Goal: Task Accomplishment & Management: Manage account settings

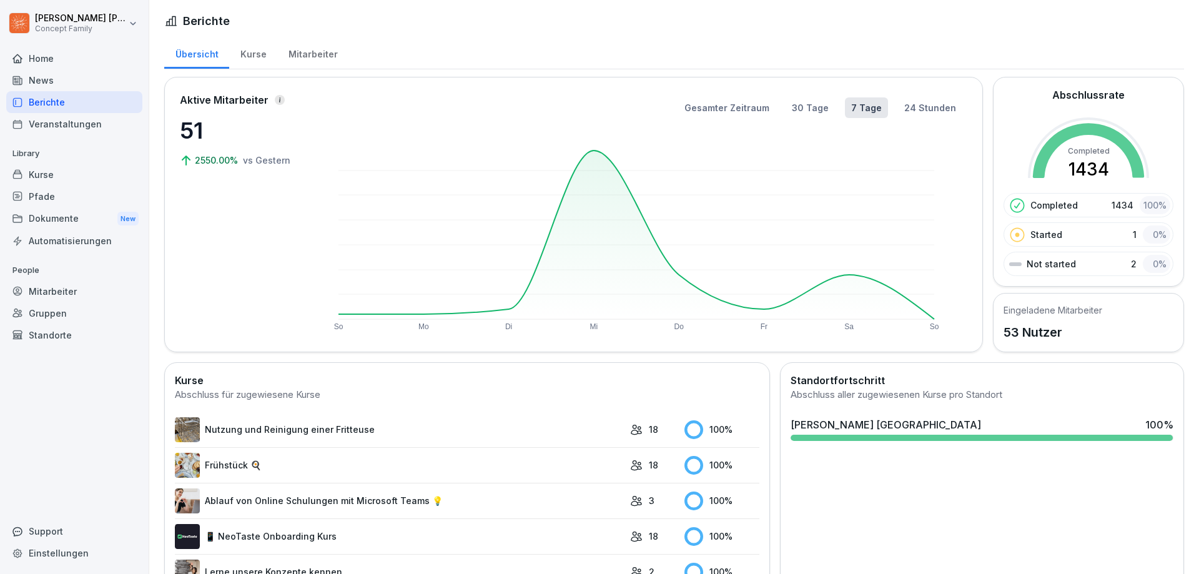
click at [250, 56] on div "Kurse" at bounding box center [253, 53] width 48 height 32
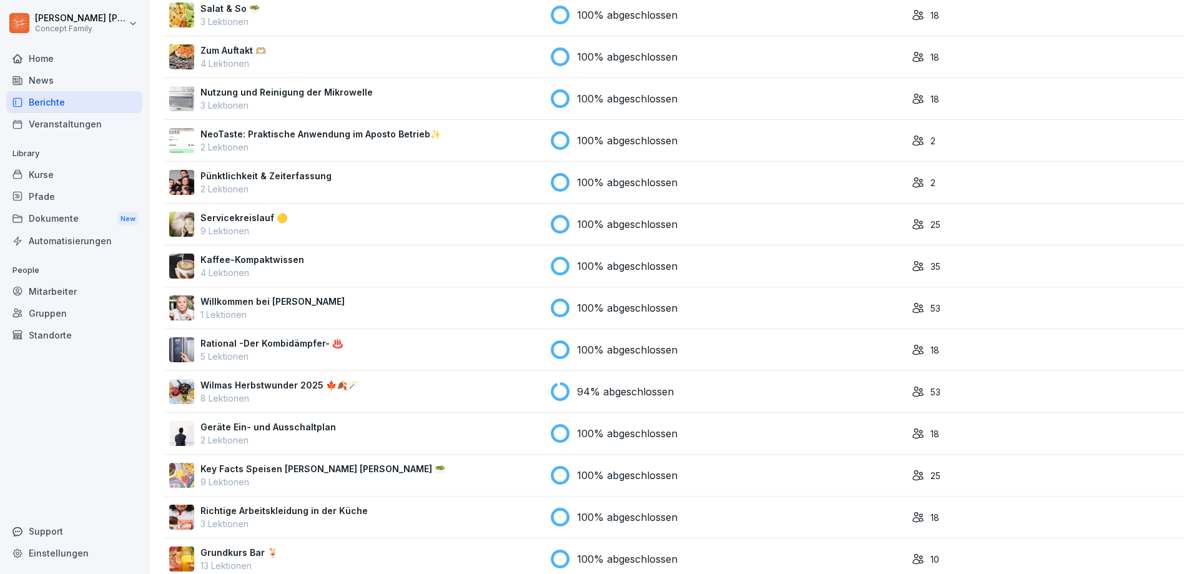
scroll to position [804, 0]
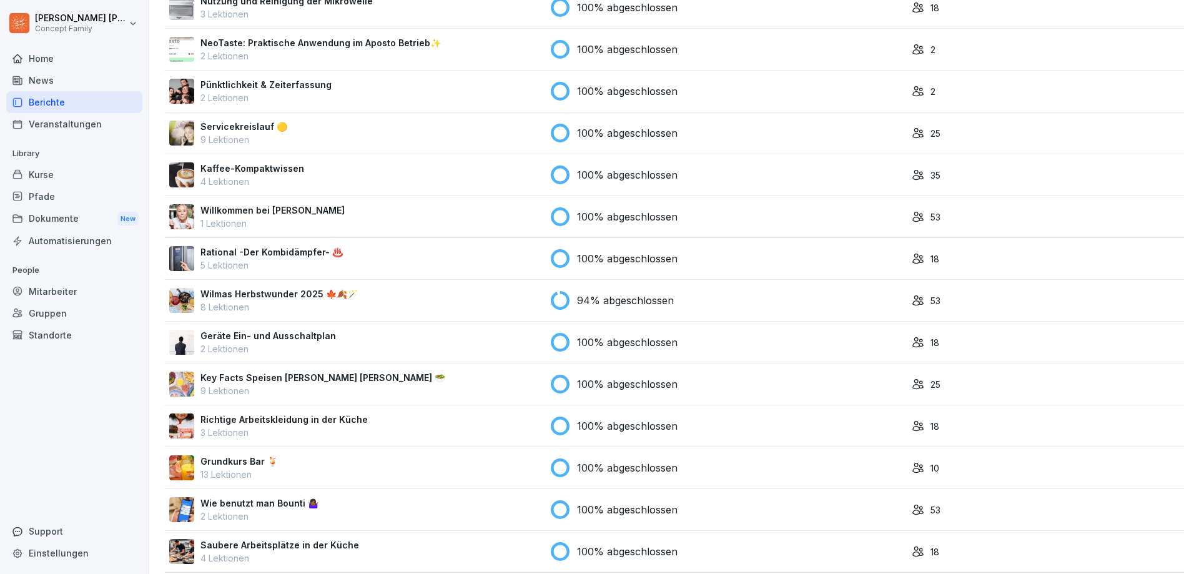
click at [426, 297] on div "Wilmas Herbstwunder 2025 🍁🍂🪄 8 Lektionen" at bounding box center [354, 300] width 371 height 26
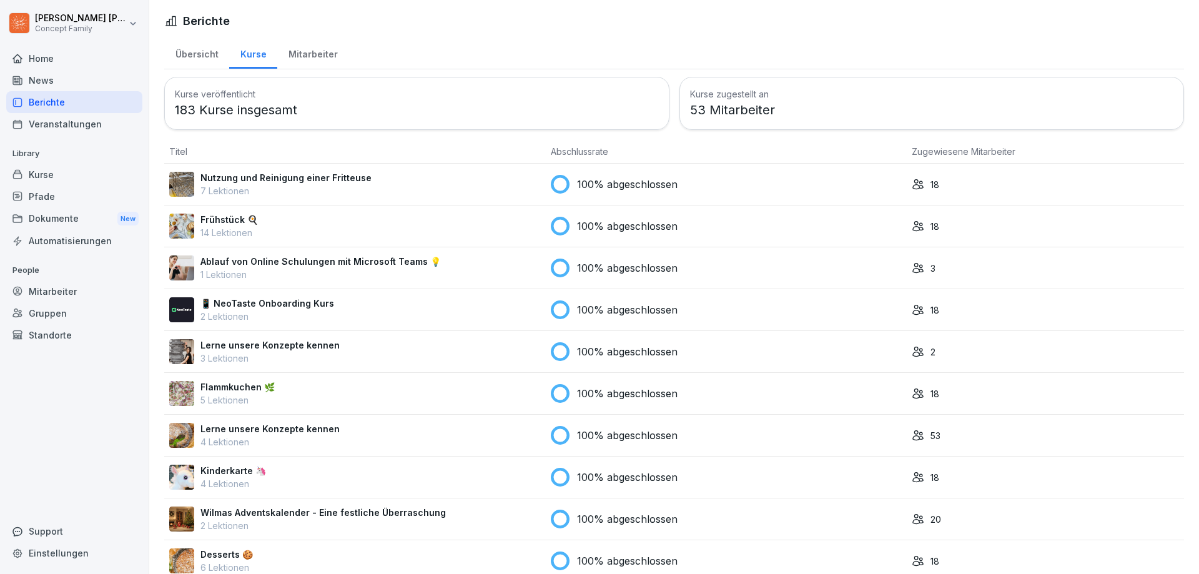
click at [310, 54] on div "Mitarbeiter" at bounding box center [312, 53] width 71 height 32
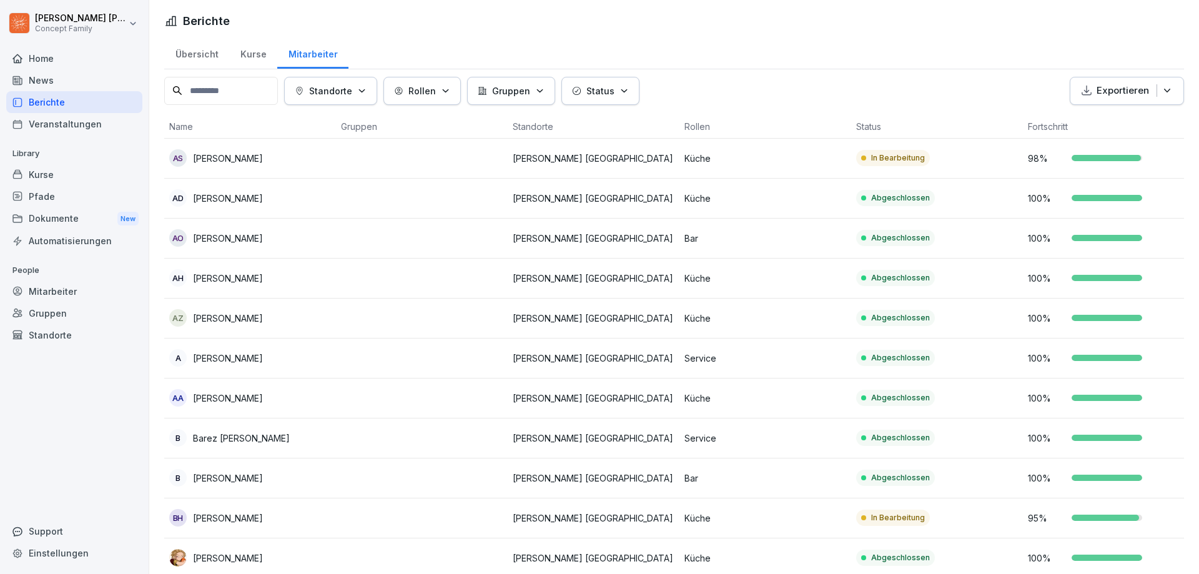
click at [252, 161] on p "Abdelrezak Suleman" at bounding box center [228, 158] width 70 height 13
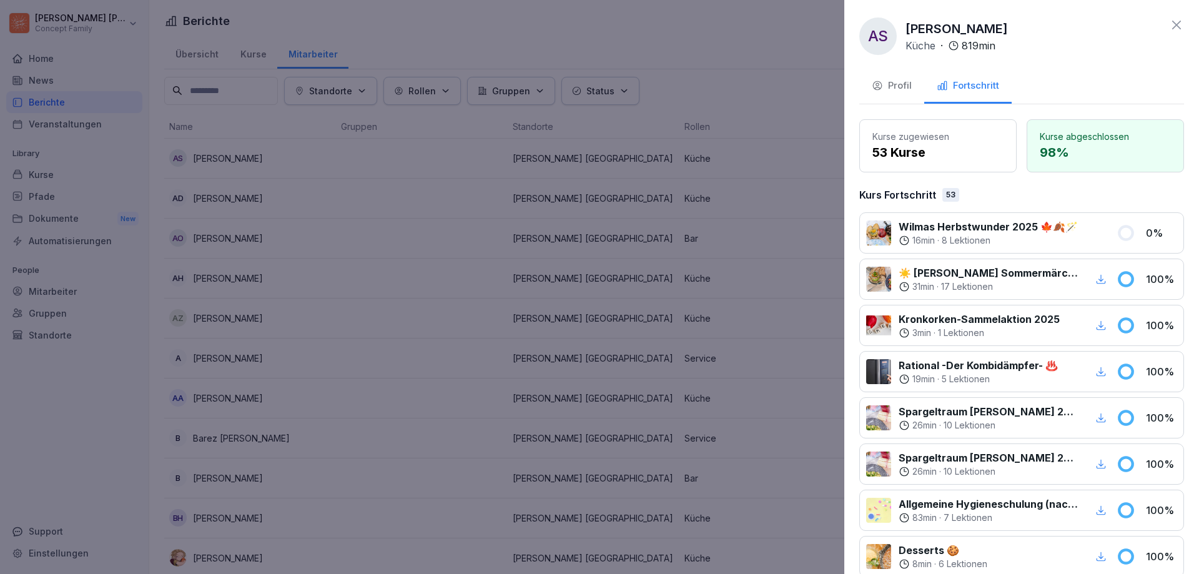
click at [884, 84] on div "Profil" at bounding box center [891, 86] width 40 height 14
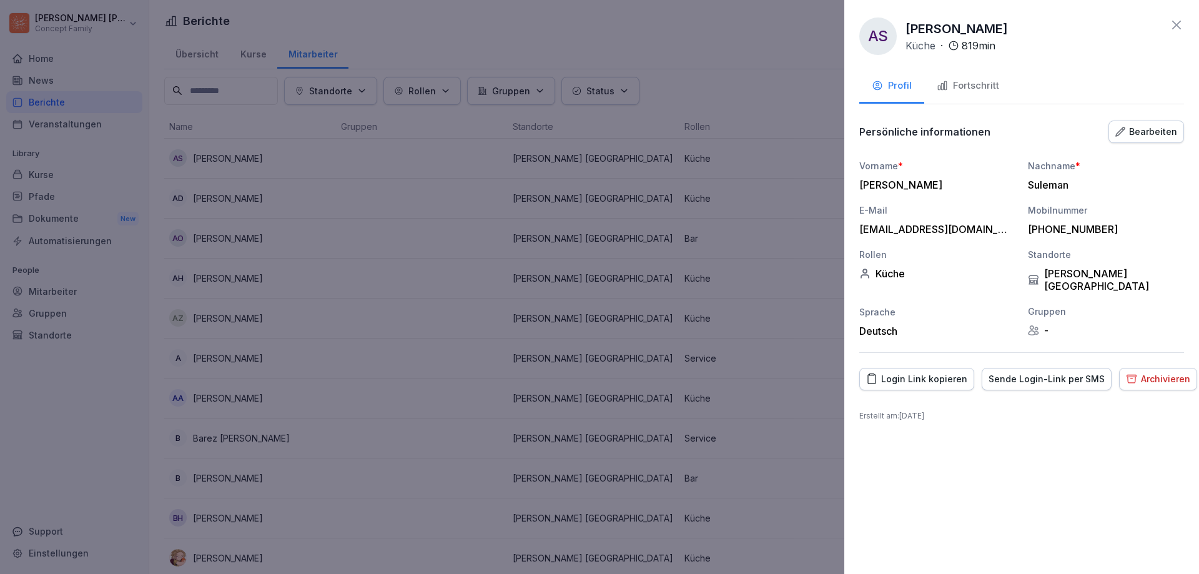
click at [924, 372] on div "Login Link kopieren" at bounding box center [916, 379] width 101 height 14
click at [616, 145] on div at bounding box center [599, 287] width 1199 height 574
